Goal: Task Accomplishment & Management: Manage account settings

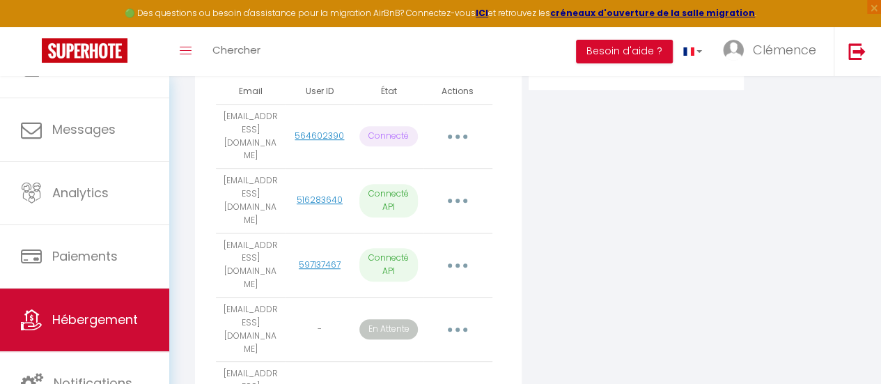
scroll to position [104, 0]
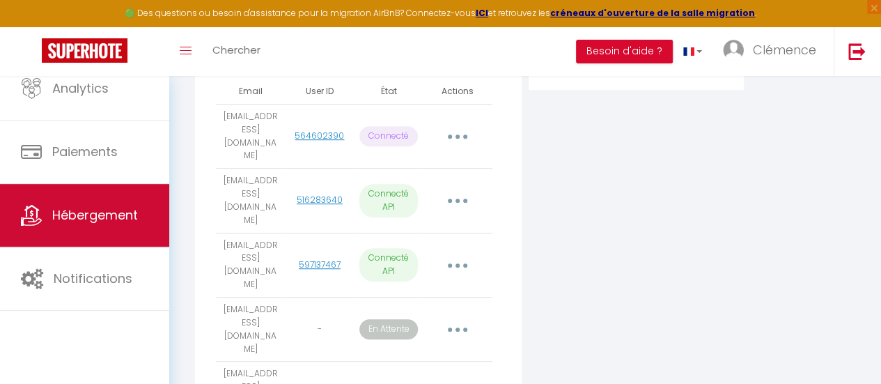
click at [103, 222] on link "Hébergement" at bounding box center [84, 215] width 169 height 63
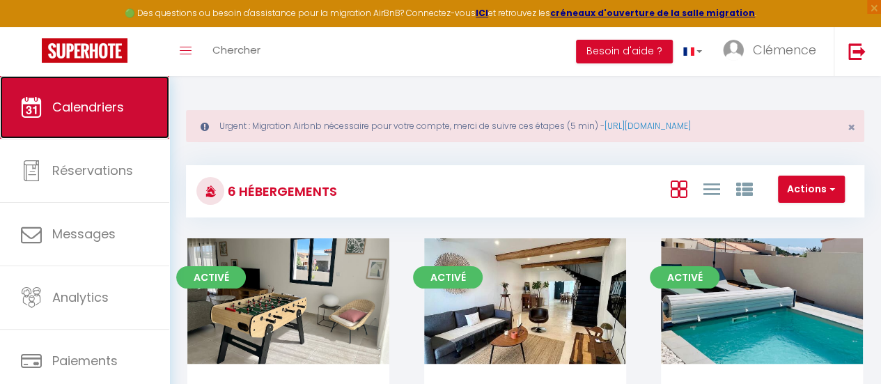
click at [100, 117] on link "Calendriers" at bounding box center [84, 107] width 169 height 63
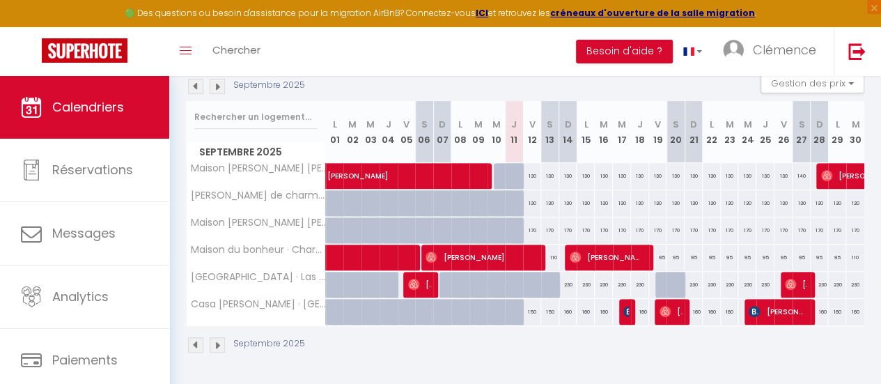
scroll to position [141, 0]
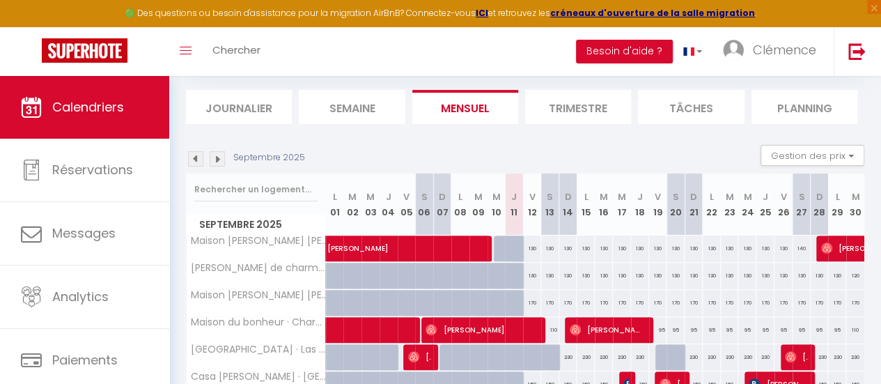
click at [216, 166] on div "Septembre 2025 Gestion des prix Nb Nuits minimum Règles Disponibilité" at bounding box center [525, 159] width 678 height 29
click at [216, 161] on img at bounding box center [217, 158] width 15 height 15
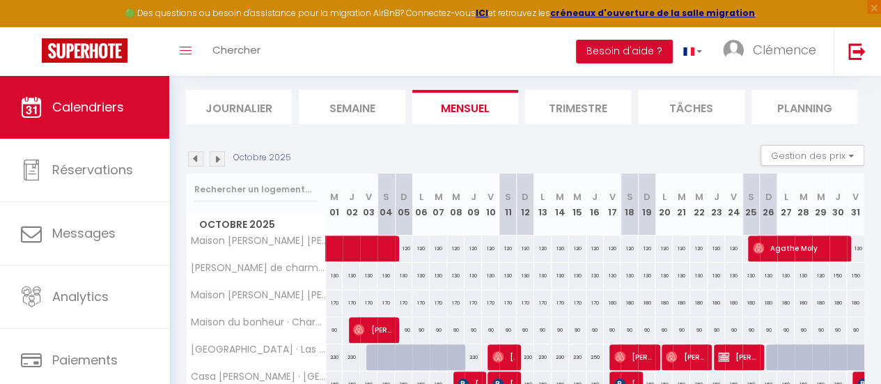
scroll to position [221, 0]
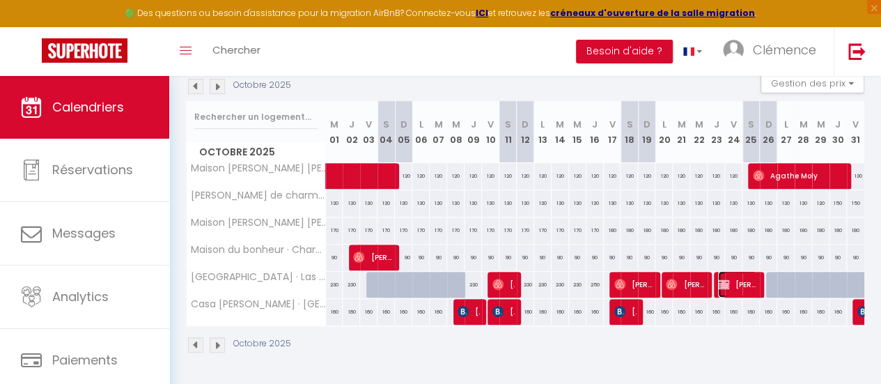
click at [732, 274] on span "[PERSON_NAME] À confirmer" at bounding box center [737, 284] width 39 height 26
select select "OK"
select select "KO"
select select "0"
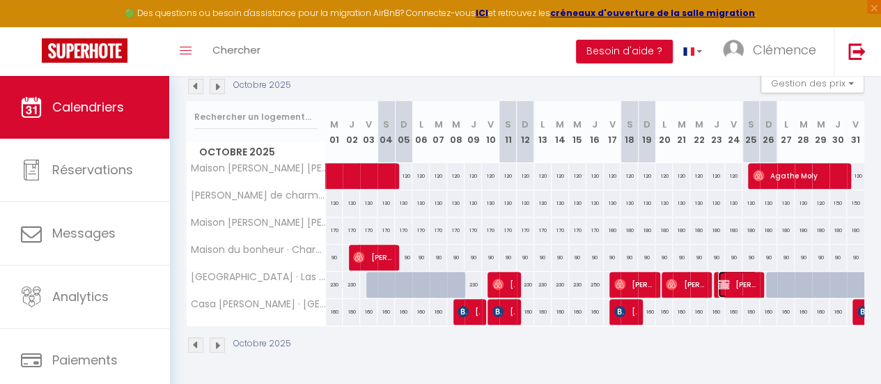
select select "1"
select select
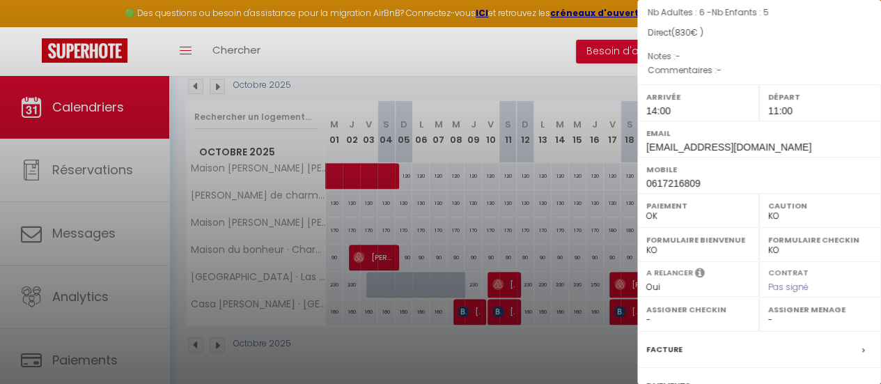
scroll to position [233, 0]
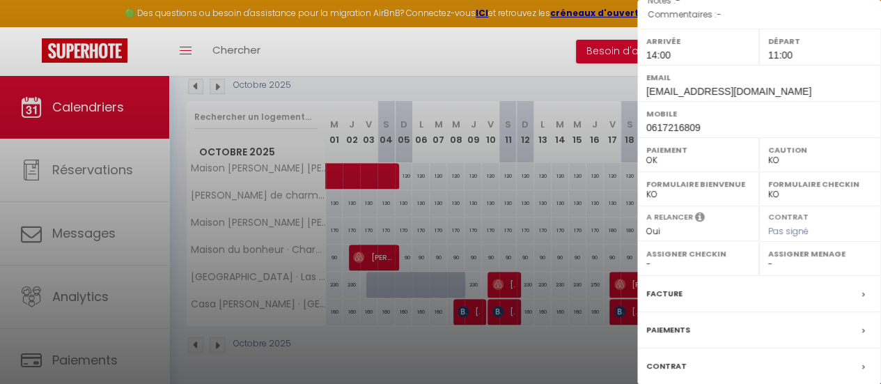
click at [710, 348] on div "Contrat" at bounding box center [759, 366] width 244 height 36
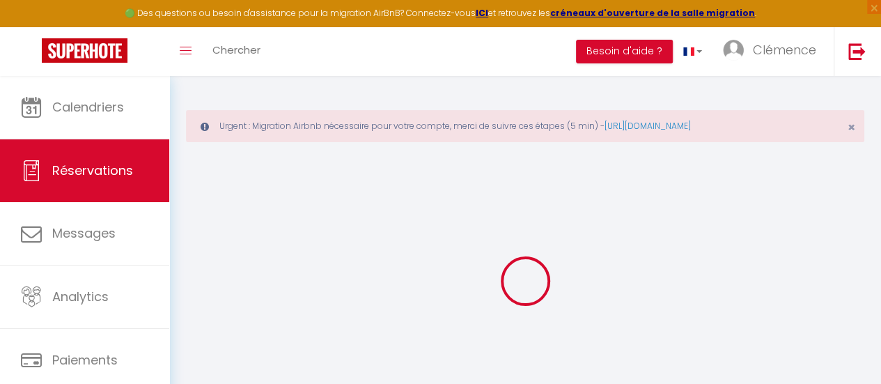
select select
checkbox input "false"
select select
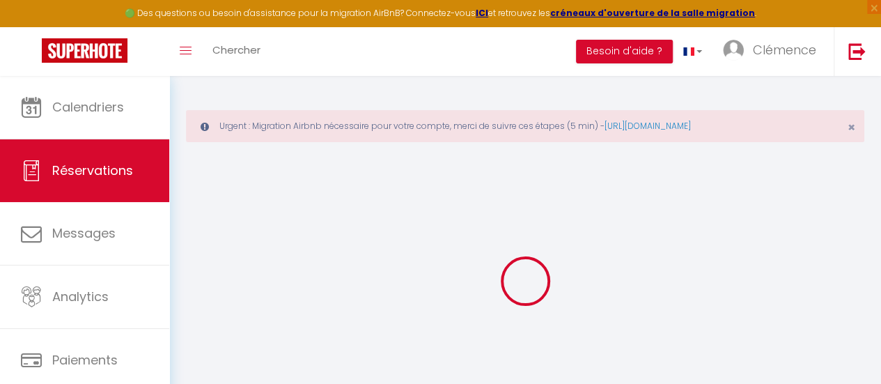
select select
checkbox input "false"
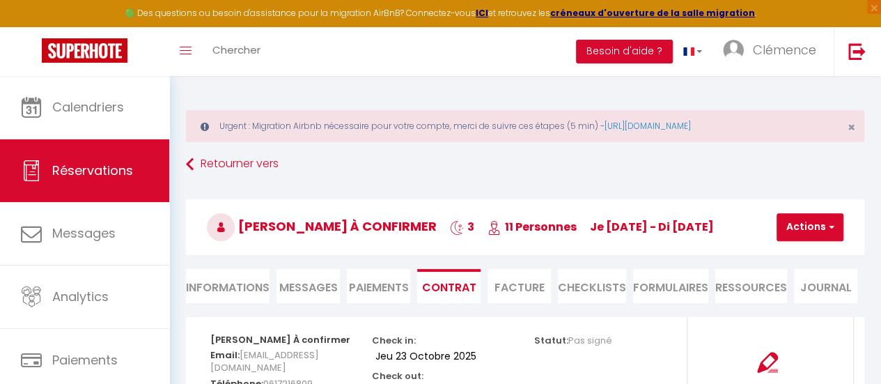
scroll to position [77, 0]
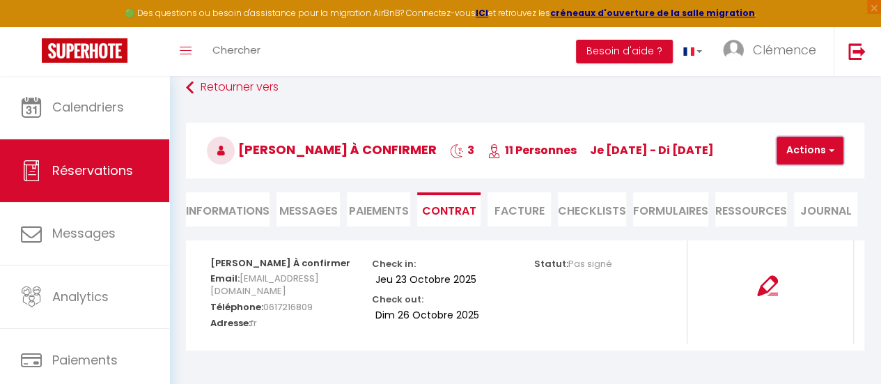
click at [828, 151] on span "button" at bounding box center [829, 150] width 8 height 13
click at [766, 285] on img at bounding box center [767, 285] width 21 height 21
click at [366, 210] on li "Paiements" at bounding box center [378, 209] width 63 height 34
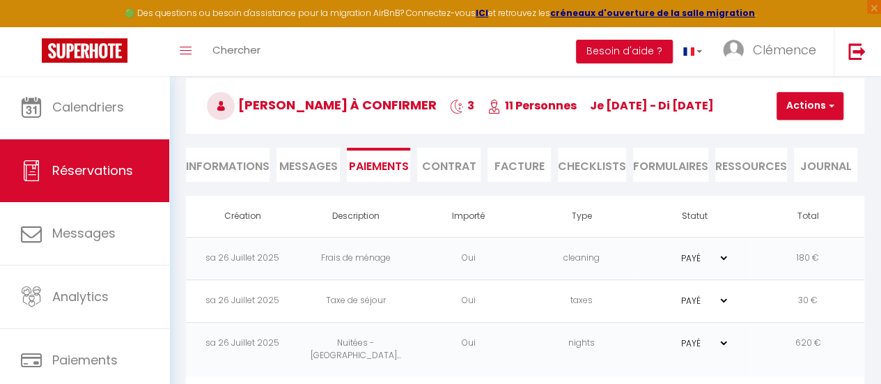
scroll to position [122, 0]
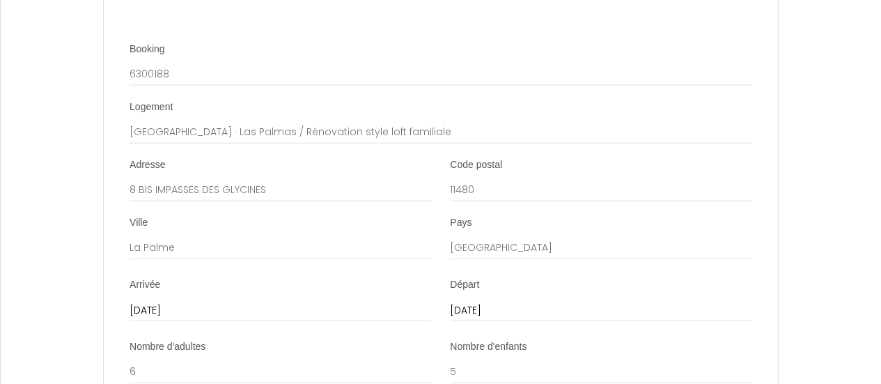
scroll to position [1669, 0]
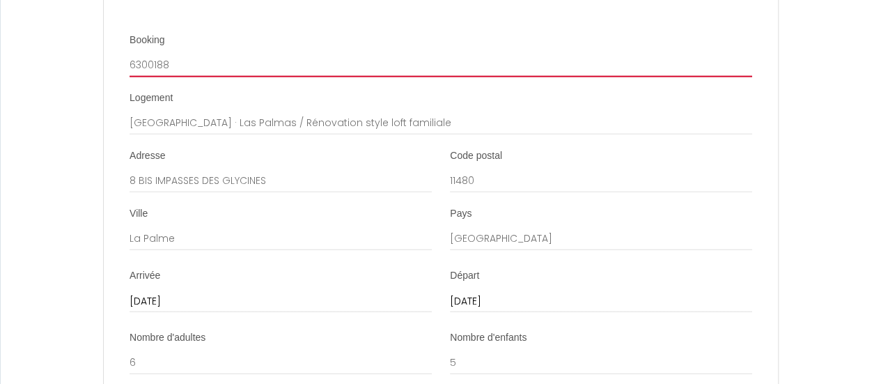
click at [171, 77] on input "6300188" at bounding box center [440, 64] width 622 height 25
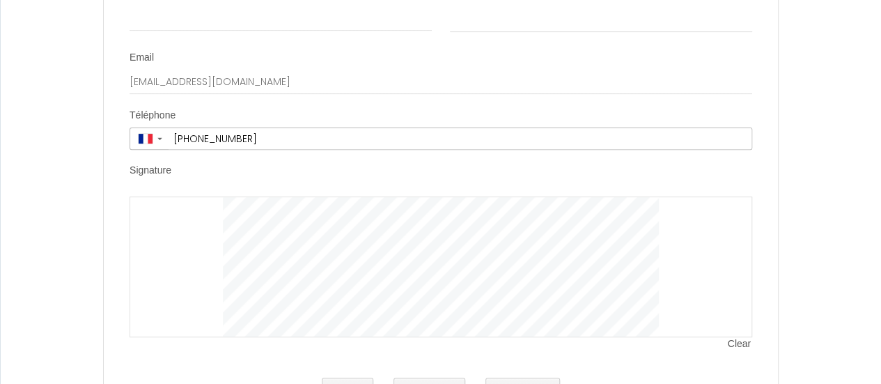
scroll to position [2920, 0]
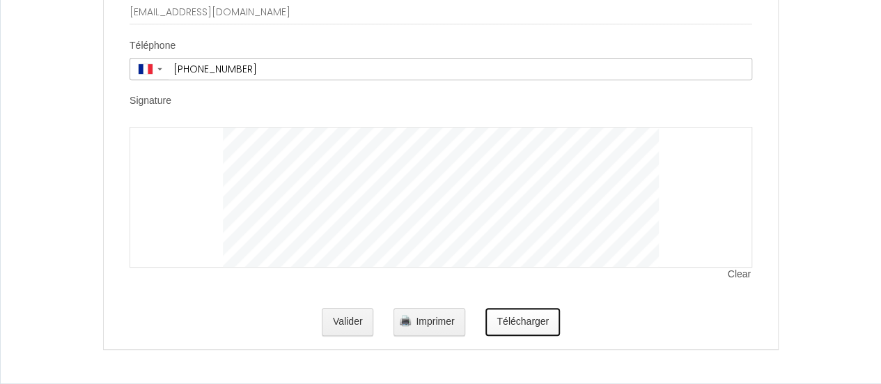
click at [531, 323] on button "Télécharger" at bounding box center [522, 322] width 74 height 28
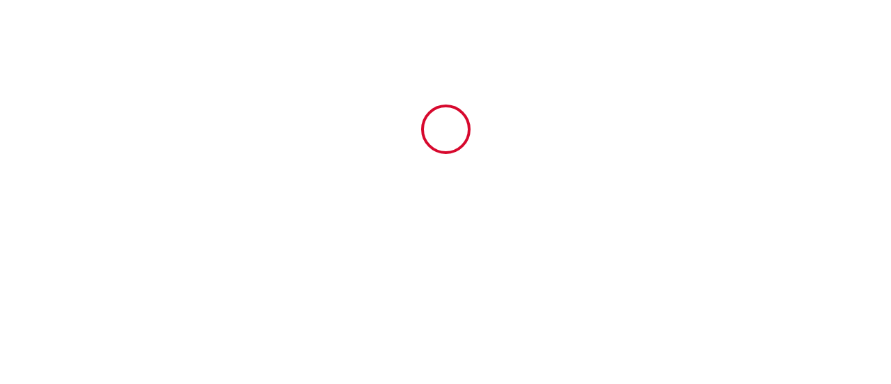
select select
